Goal: Task Accomplishment & Management: Use online tool/utility

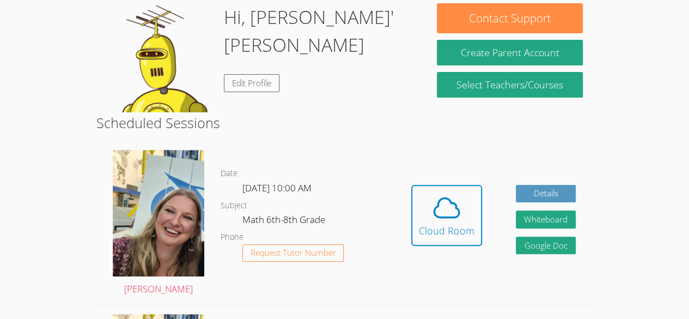
scroll to position [142, 0]
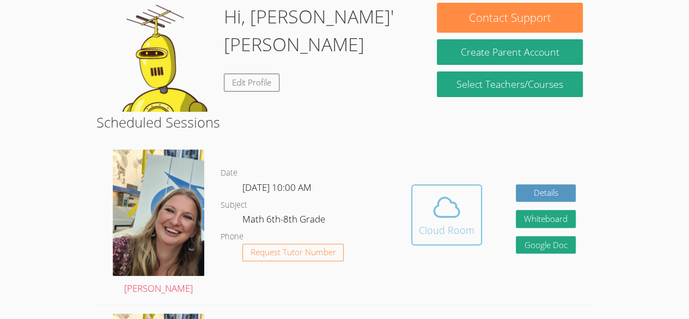
click at [458, 192] on icon at bounding box center [446, 207] width 31 height 31
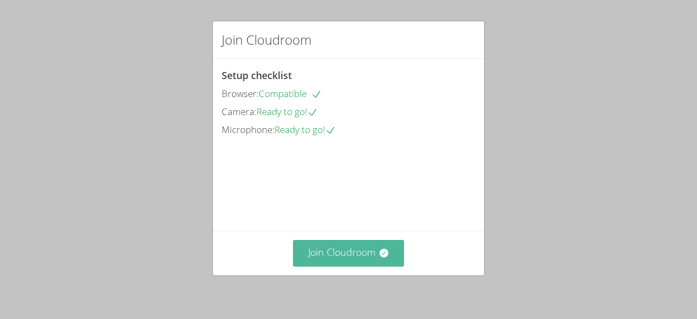
click at [344, 260] on button "Join Cloudroom" at bounding box center [349, 253] width 112 height 27
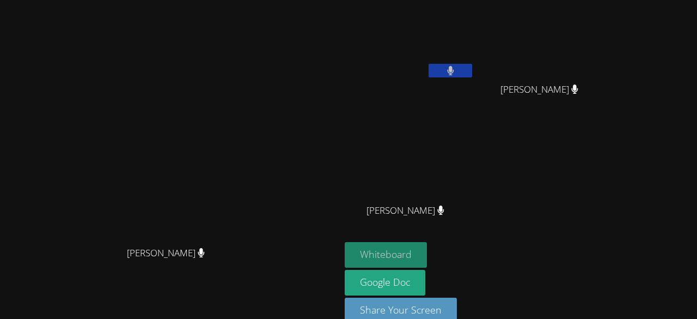
click at [427, 249] on button "Whiteboard" at bounding box center [386, 255] width 82 height 26
click at [601, 60] on video at bounding box center [544, 40] width 130 height 73
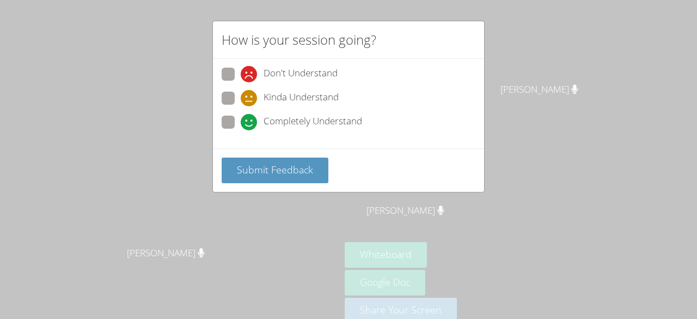
click at [328, 114] on span "Completely Understand" at bounding box center [313, 122] width 99 height 16
click at [250, 115] on input "Completely Understand" at bounding box center [245, 119] width 9 height 9
radio input "true"
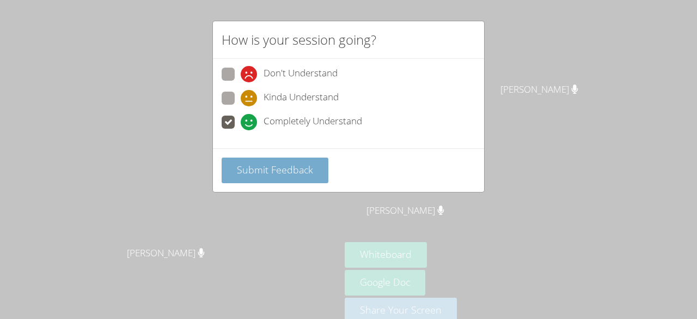
click at [290, 168] on span "Submit Feedback" at bounding box center [275, 169] width 76 height 13
